Goal: Task Accomplishment & Management: Manage account settings

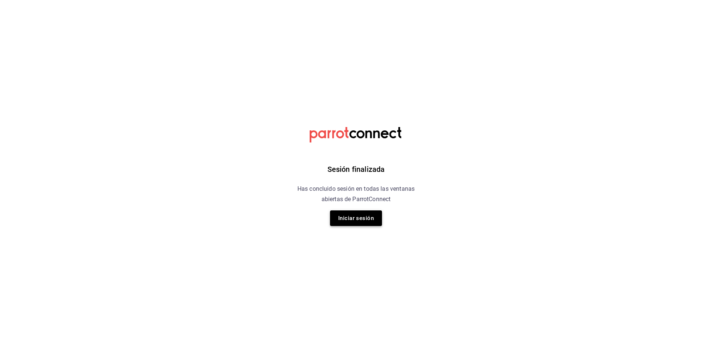
click at [361, 214] on button "Iniciar sesión" at bounding box center [356, 219] width 52 height 16
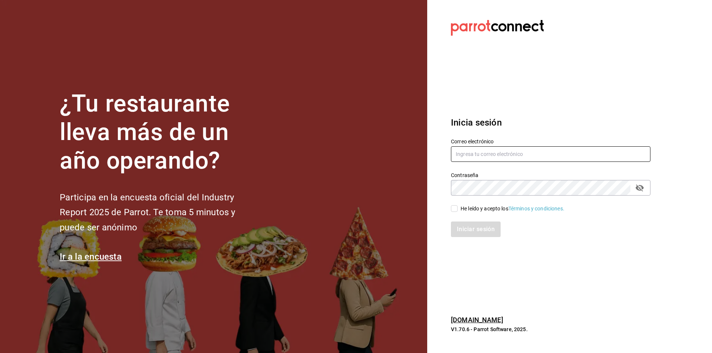
type input "[EMAIL_ADDRESS][DOMAIN_NAME]"
click at [451, 206] on input "He leído y acepto los Términos y condiciones." at bounding box center [454, 208] width 7 height 7
checkbox input "true"
click at [468, 231] on button "Iniciar sesión" at bounding box center [476, 230] width 50 height 16
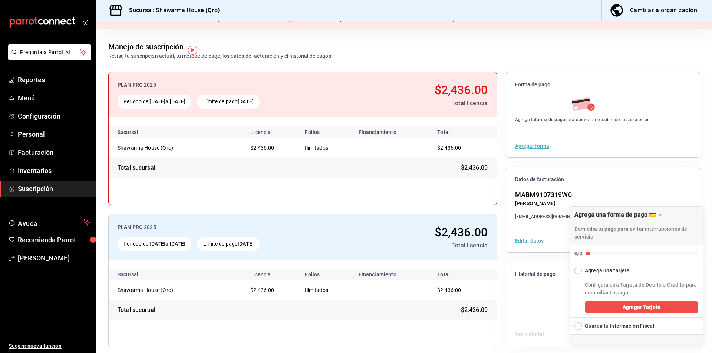
scroll to position [27, 0]
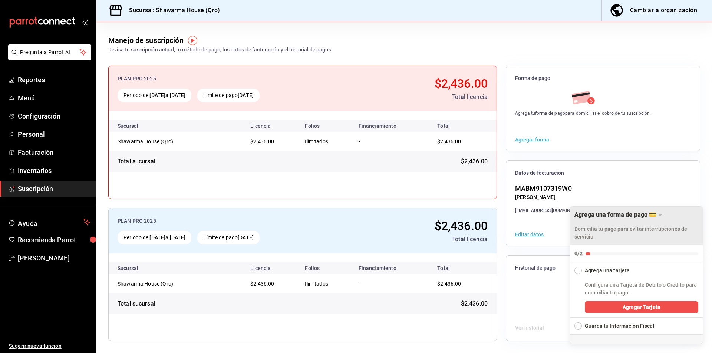
click at [660, 215] on icon "Drag to move checklist" at bounding box center [659, 214] width 3 height 1
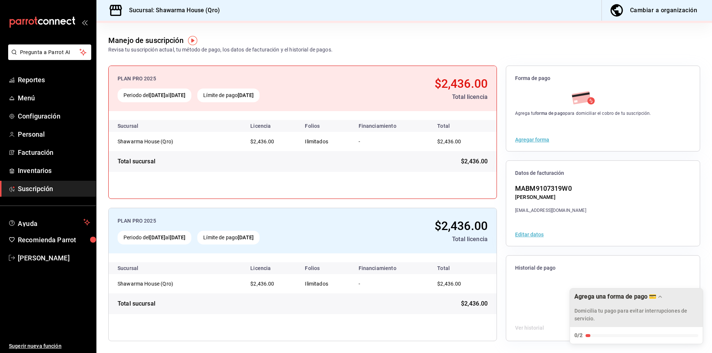
click at [534, 140] on button "Agregar forma" at bounding box center [532, 139] width 34 height 5
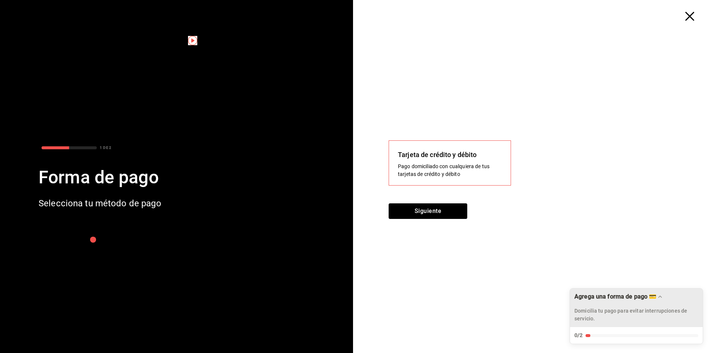
click at [471, 156] on div "Tarjeta de crédito y débito" at bounding box center [450, 155] width 104 height 10
click at [435, 167] on div "Pago domiciliado con cualquiera de tus tarjetas de crédito y débito" at bounding box center [450, 171] width 104 height 16
click at [428, 208] on button "Siguiente" at bounding box center [427, 211] width 79 height 16
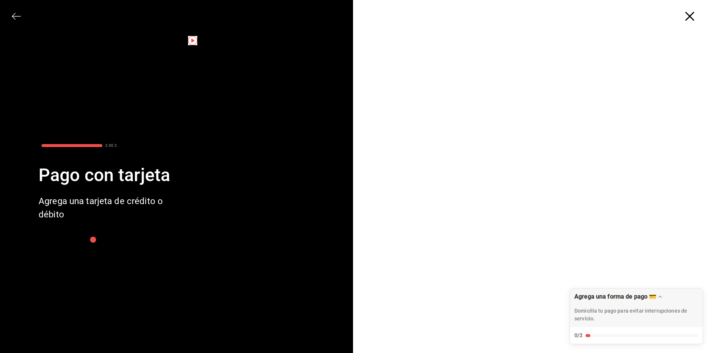
drag, startPoint x: 659, startPoint y: 296, endPoint x: 659, endPoint y: 344, distance: 48.6
click at [659, 344] on body "Pregunta a Parrot AI Reportes Menú Configuración Personal Facturación Inventari…" at bounding box center [356, 176] width 712 height 353
drag, startPoint x: 654, startPoint y: 317, endPoint x: 711, endPoint y: 311, distance: 57.7
click at [711, 312] on div "Agrega una forma de pago 💳 Domicilia tu pago para evitar interrupciones de serv…" at bounding box center [645, 308] width 133 height 39
drag, startPoint x: 604, startPoint y: 315, endPoint x: 698, endPoint y: 309, distance: 93.9
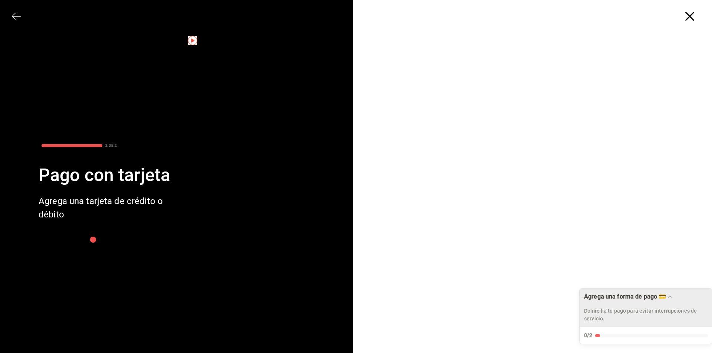
click at [698, 309] on p "Domicilia tu pago para evitar interrupciones de servicio." at bounding box center [646, 315] width 124 height 16
drag, startPoint x: 607, startPoint y: 305, endPoint x: 608, endPoint y: 323, distance: 18.6
click at [608, 323] on div "Agrega una forma de pago 💳 Domicilia tu pago para evitar interrupciones de serv…" at bounding box center [645, 308] width 133 height 39
drag, startPoint x: 626, startPoint y: 307, endPoint x: 626, endPoint y: 292, distance: 15.2
click at [626, 292] on div "Agrega una forma de pago 💳 Domicilia tu pago para evitar interrupciones de serv…" at bounding box center [645, 308] width 133 height 39
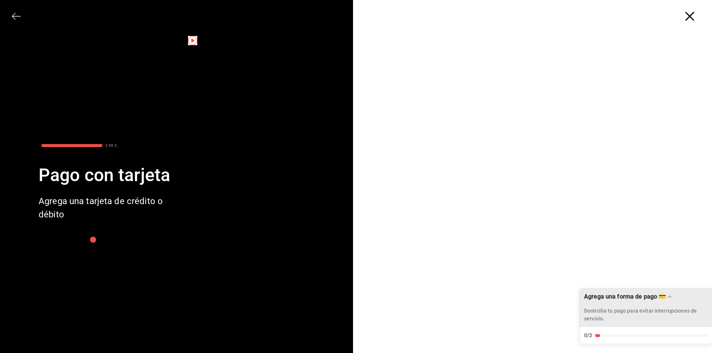
click at [669, 298] on icon "Drag to move checklist" at bounding box center [669, 297] width 6 height 6
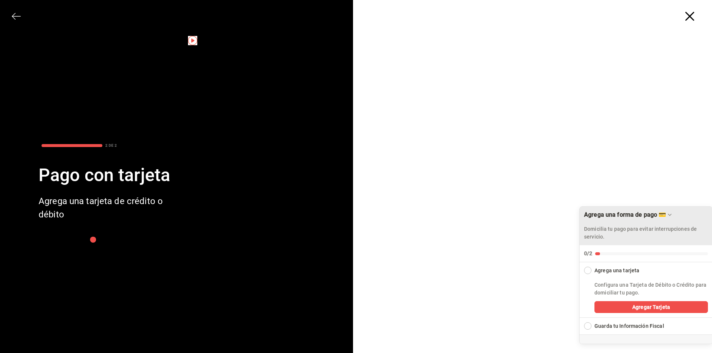
click at [669, 220] on div "Agrega una forma de pago 💳 Domicilia tu pago para evitar interrupciones de serv…" at bounding box center [645, 226] width 133 height 39
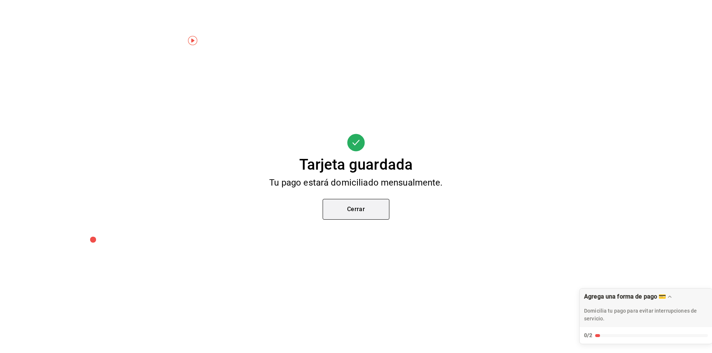
click at [353, 211] on button "Cerrar" at bounding box center [355, 209] width 67 height 21
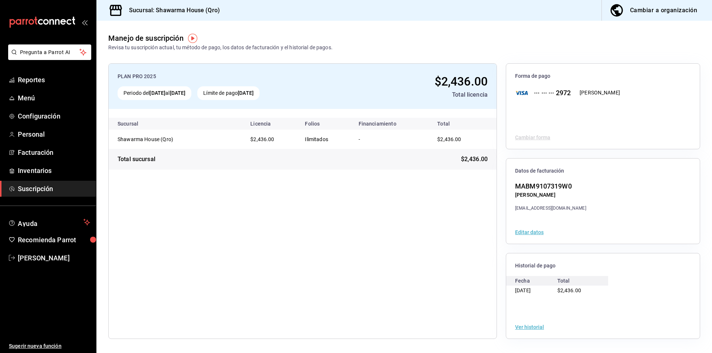
click at [37, 191] on span "Suscripción" at bounding box center [54, 189] width 72 height 10
click at [41, 113] on span "Configuración" at bounding box center [54, 116] width 72 height 10
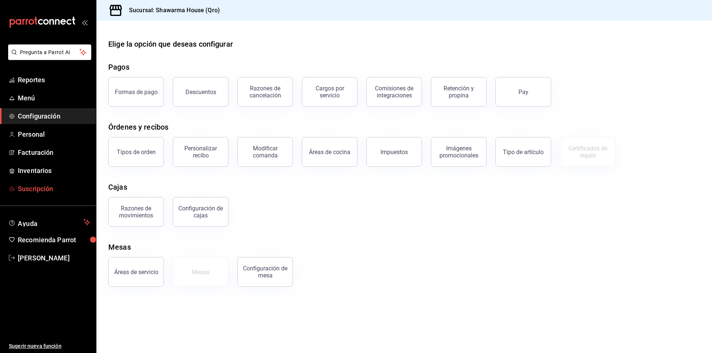
click at [30, 189] on span "Suscripción" at bounding box center [54, 189] width 72 height 10
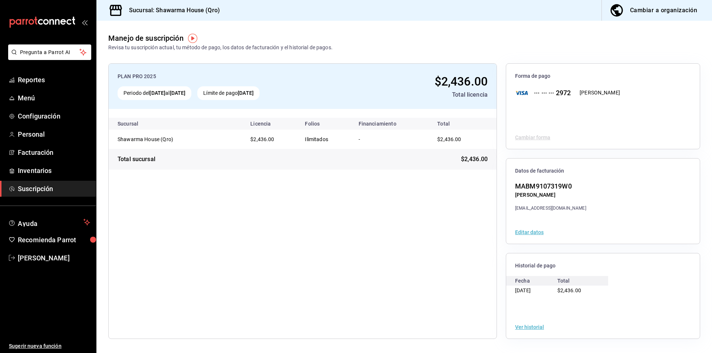
click at [594, 89] on div "[PERSON_NAME]" at bounding box center [599, 93] width 40 height 8
click at [557, 95] on div "··· ··· ··· 2972" at bounding box center [549, 93] width 43 height 10
click at [518, 95] on icon at bounding box center [521, 93] width 13 height 4
click at [673, 9] on div "Cambiar a organización" at bounding box center [663, 10] width 67 height 10
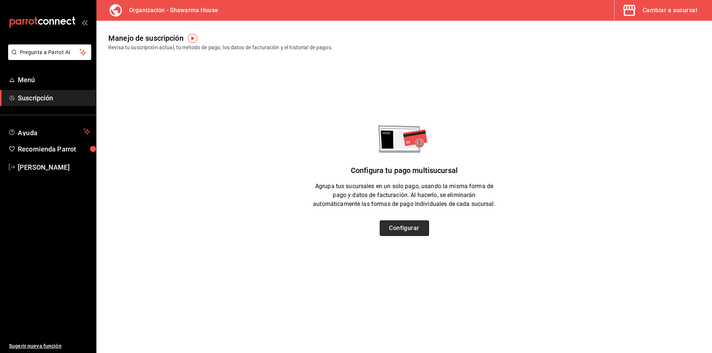
click at [404, 229] on button "Configurar" at bounding box center [404, 229] width 49 height 16
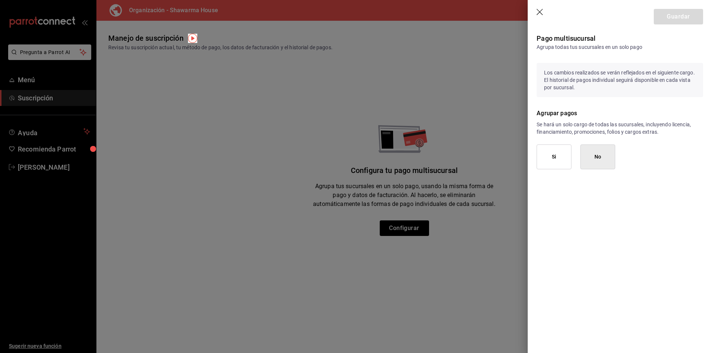
click at [600, 162] on button "No" at bounding box center [597, 157] width 35 height 25
click at [539, 11] on icon "button" at bounding box center [539, 12] width 6 height 6
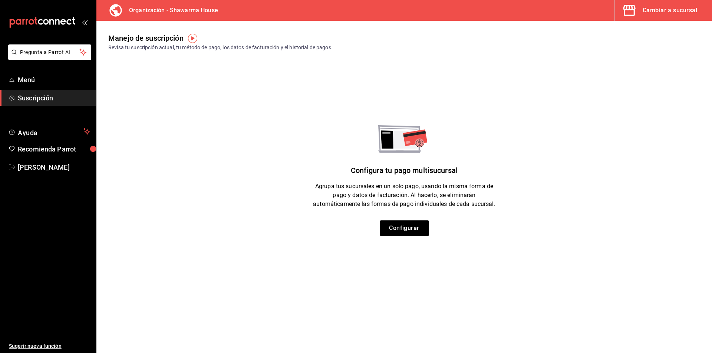
click at [653, 7] on div "Cambiar a sucursal" at bounding box center [669, 10] width 54 height 10
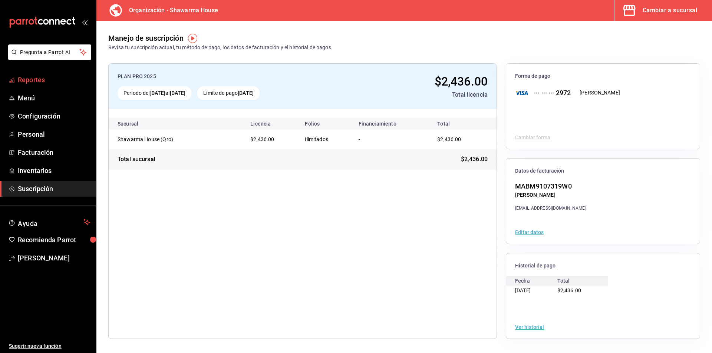
click at [38, 79] on span "Reportes" at bounding box center [54, 80] width 72 height 10
